Goal: Task Accomplishment & Management: Use online tool/utility

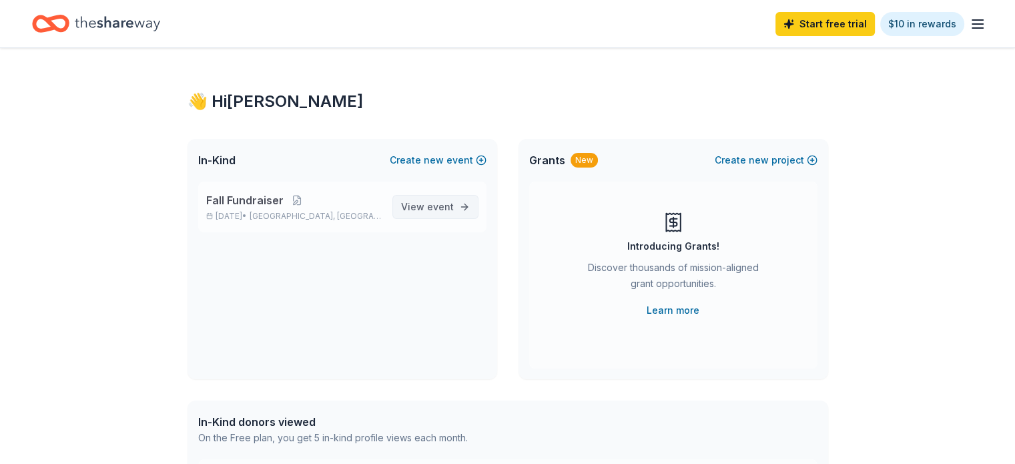
click at [437, 204] on span "event" at bounding box center [440, 206] width 27 height 11
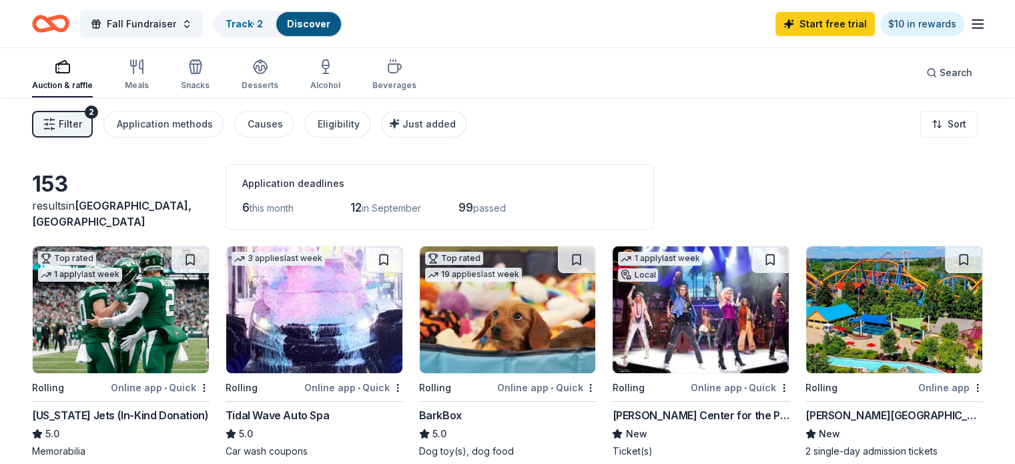
click at [82, 119] on span "Filter" at bounding box center [70, 124] width 23 height 16
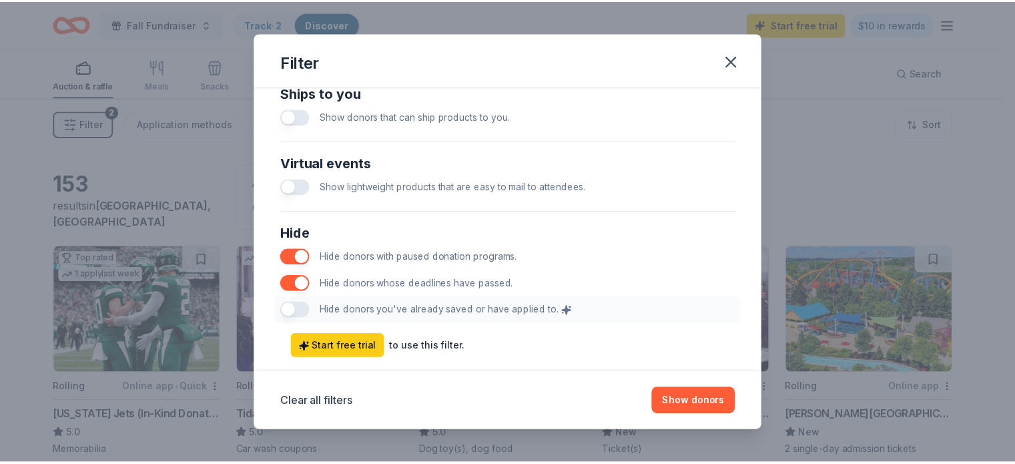
scroll to position [683, 0]
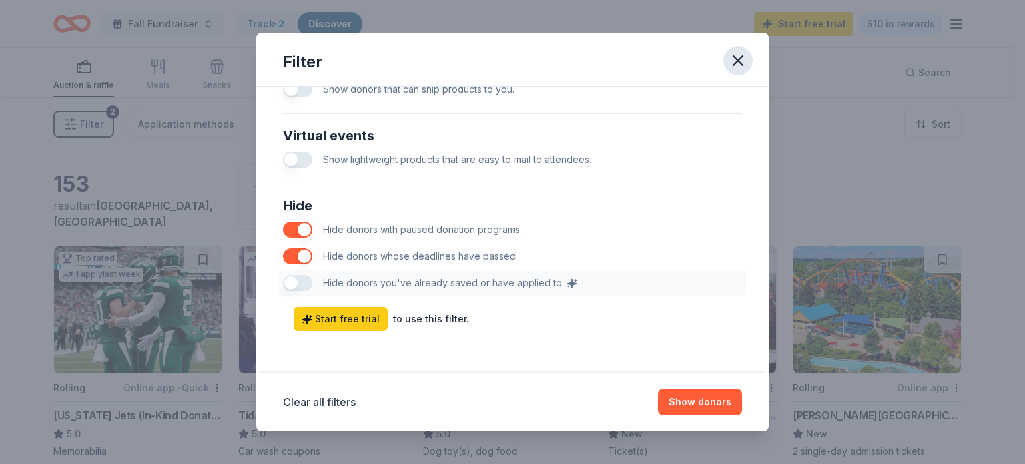
click at [740, 61] on icon "button" at bounding box center [738, 60] width 19 height 19
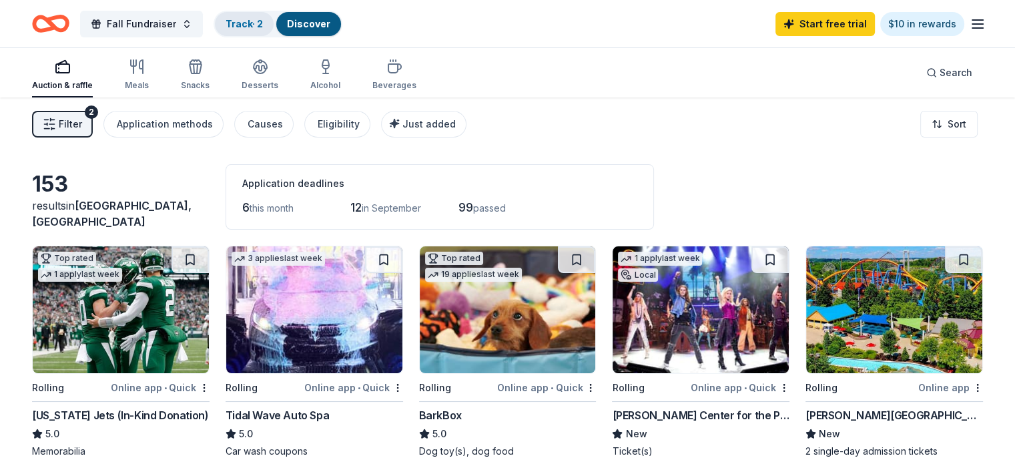
click at [274, 30] on div "Track · 2" at bounding box center [244, 24] width 59 height 24
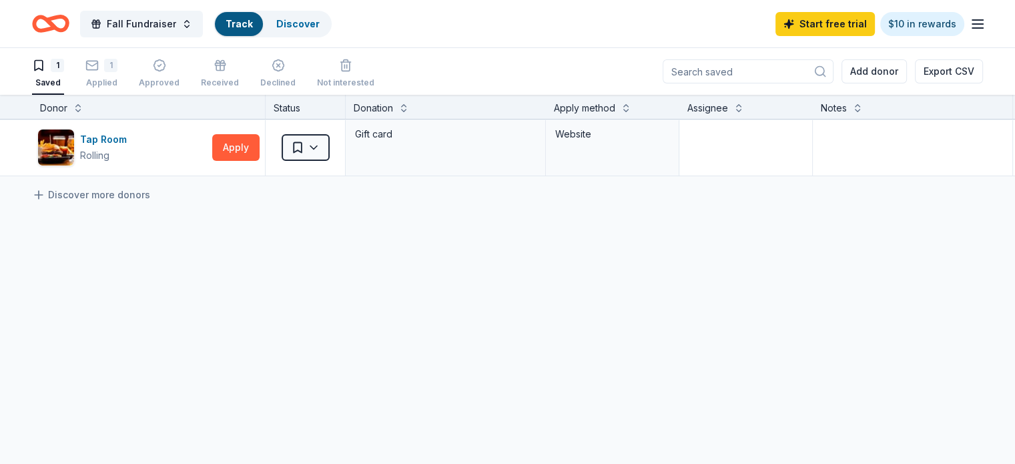
click at [252, 23] on link "Track" at bounding box center [239, 23] width 27 height 11
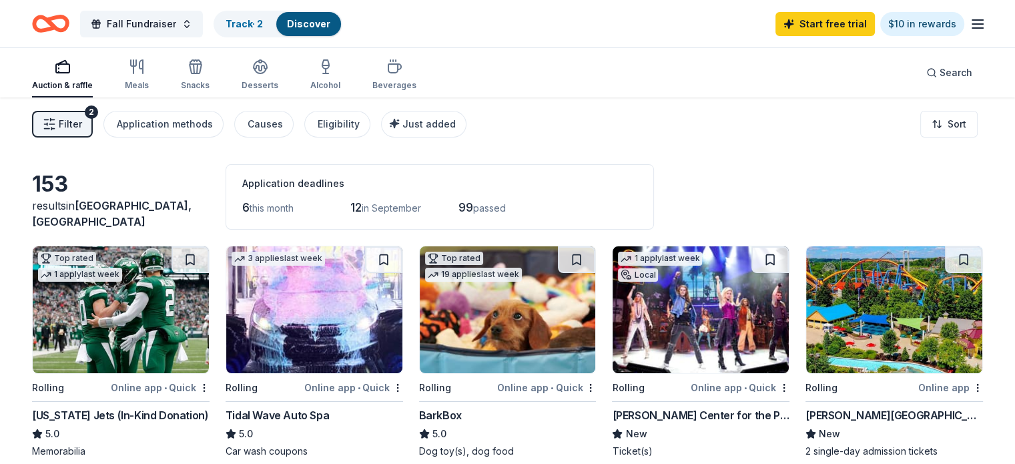
click at [273, 11] on button "Track · 2 Discover" at bounding box center [278, 24] width 129 height 27
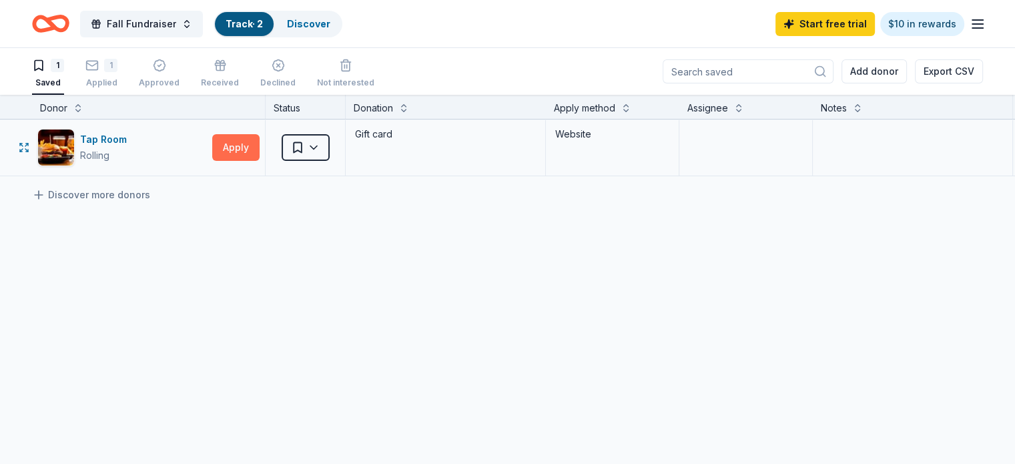
click at [246, 146] on button "Apply" at bounding box center [235, 147] width 47 height 27
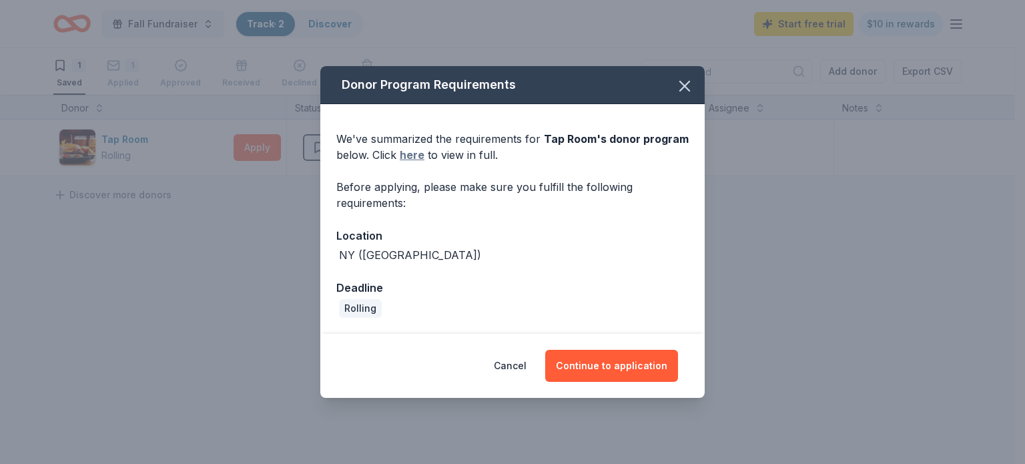
click at [409, 157] on link "here" at bounding box center [412, 155] width 25 height 16
click at [595, 377] on button "Continue to application" at bounding box center [611, 366] width 133 height 32
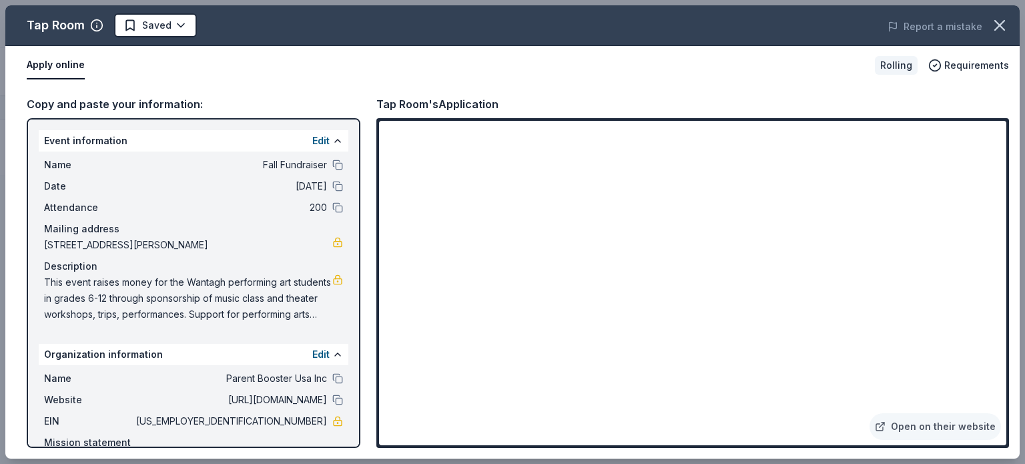
click at [172, 282] on span "This event raises money for the Wantagh performing art students in grades 6-12 …" at bounding box center [188, 298] width 288 height 48
click at [1004, 26] on icon "button" at bounding box center [999, 25] width 19 height 19
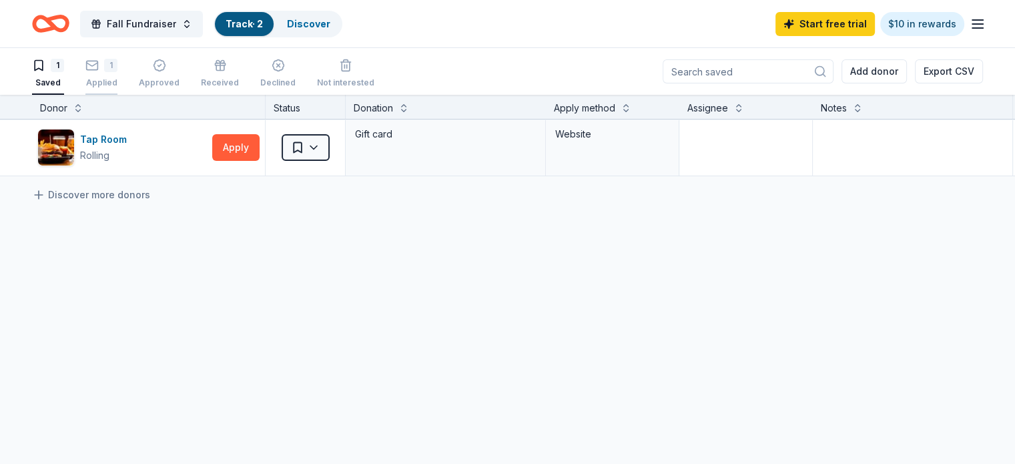
click at [117, 65] on div "1" at bounding box center [110, 65] width 13 height 13
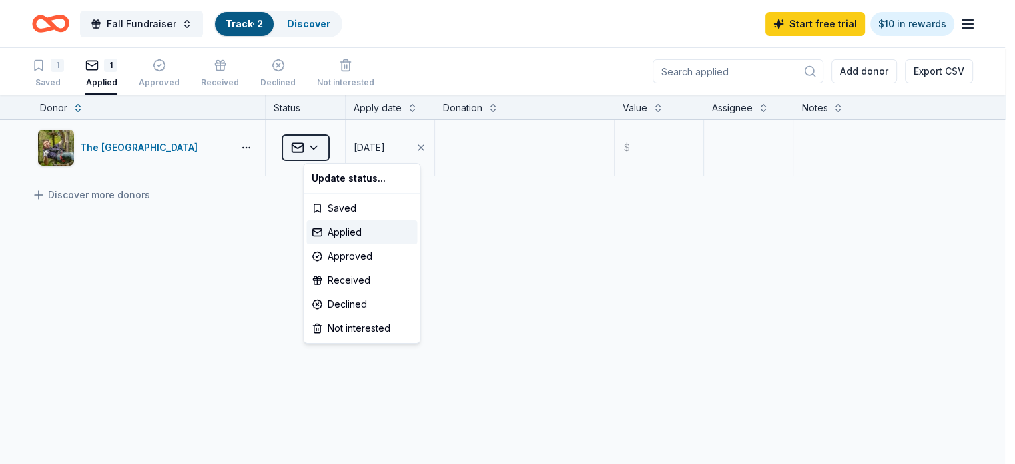
click at [339, 147] on html "Fall Fundraiser Track · 2 Discover Start free trial $10 in rewards 1 Saved 1 Ap…" at bounding box center [507, 232] width 1015 height 464
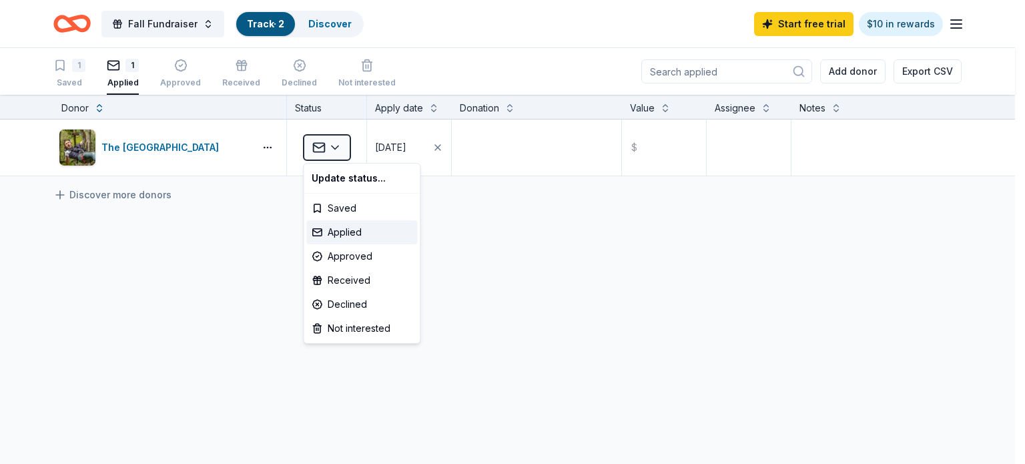
click at [68, 75] on html "Fall Fundraiser Track · 2 Discover Start free trial $10 in rewards 1 Saved 1 Ap…" at bounding box center [512, 232] width 1025 height 464
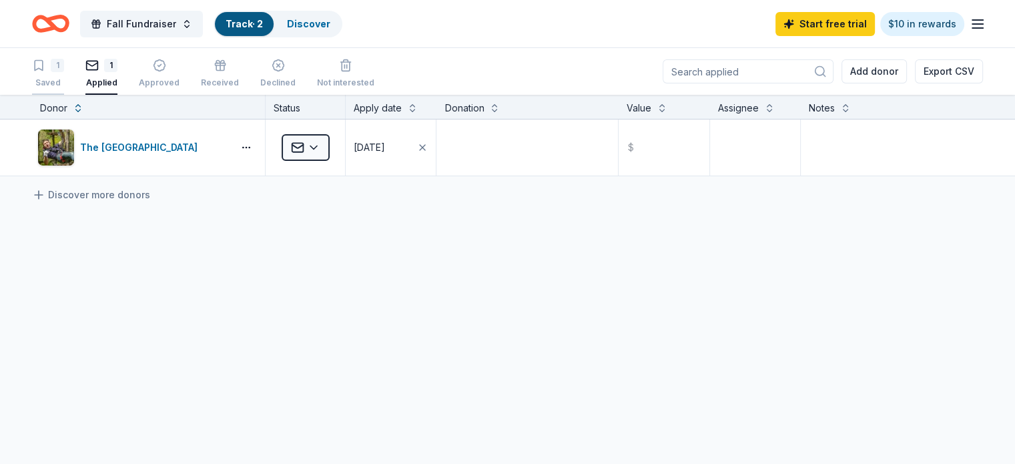
click at [64, 65] on div "1" at bounding box center [57, 65] width 13 height 13
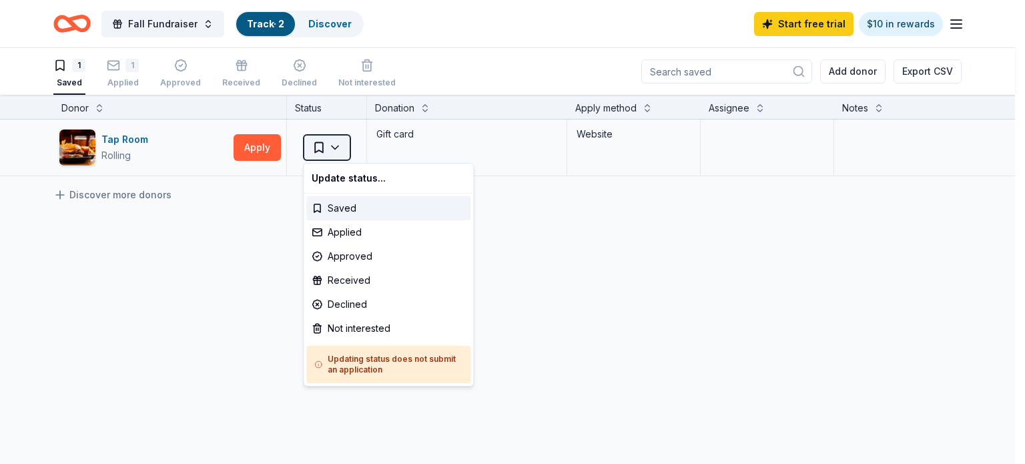
click at [343, 154] on html "Fall Fundraiser Track · 2 Discover Start free trial $10 in rewards 1 Saved 1 Ap…" at bounding box center [512, 232] width 1025 height 464
click at [345, 234] on div "Applied" at bounding box center [388, 232] width 164 height 24
